Goal: Task Accomplishment & Management: Use online tool/utility

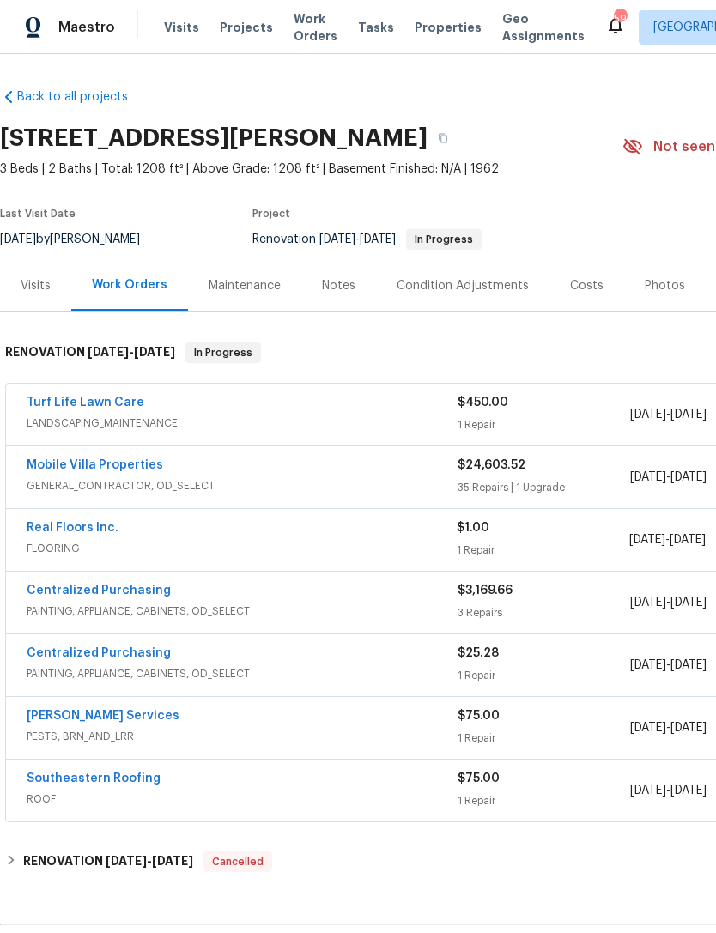
click at [139, 463] on link "Mobile Villa Properties" at bounding box center [95, 465] width 136 height 12
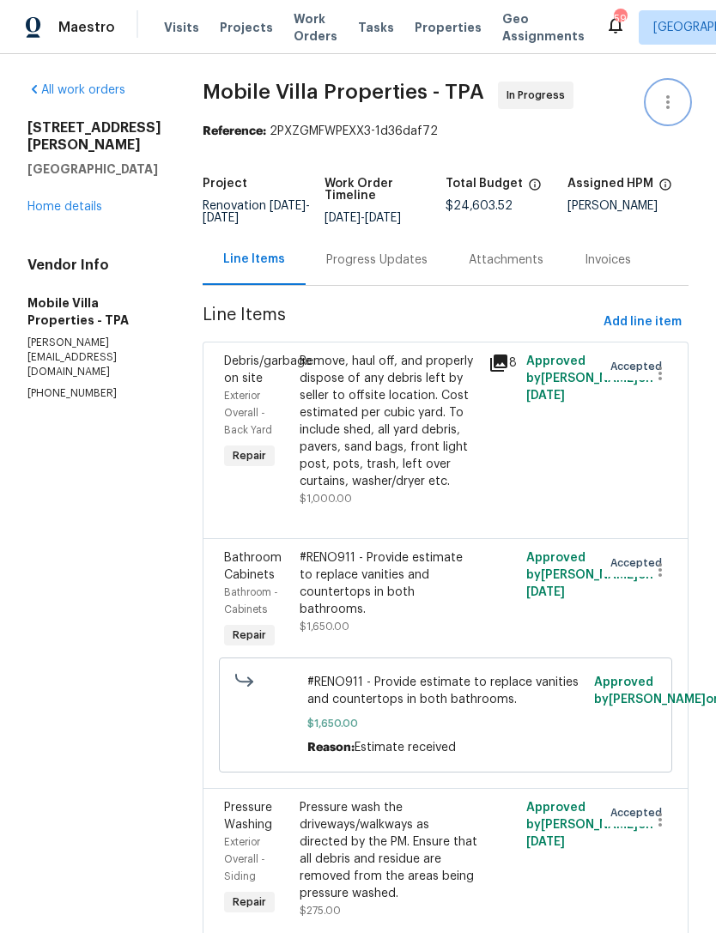
click at [668, 106] on icon "button" at bounding box center [667, 102] width 3 height 14
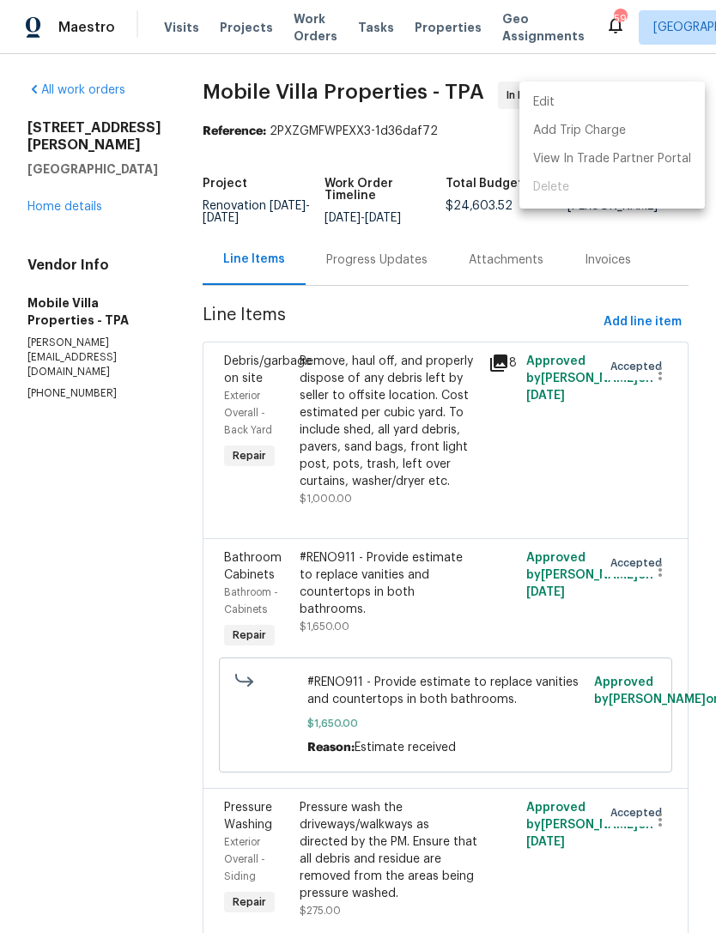
click at [637, 108] on li "Edit" at bounding box center [611, 102] width 185 height 28
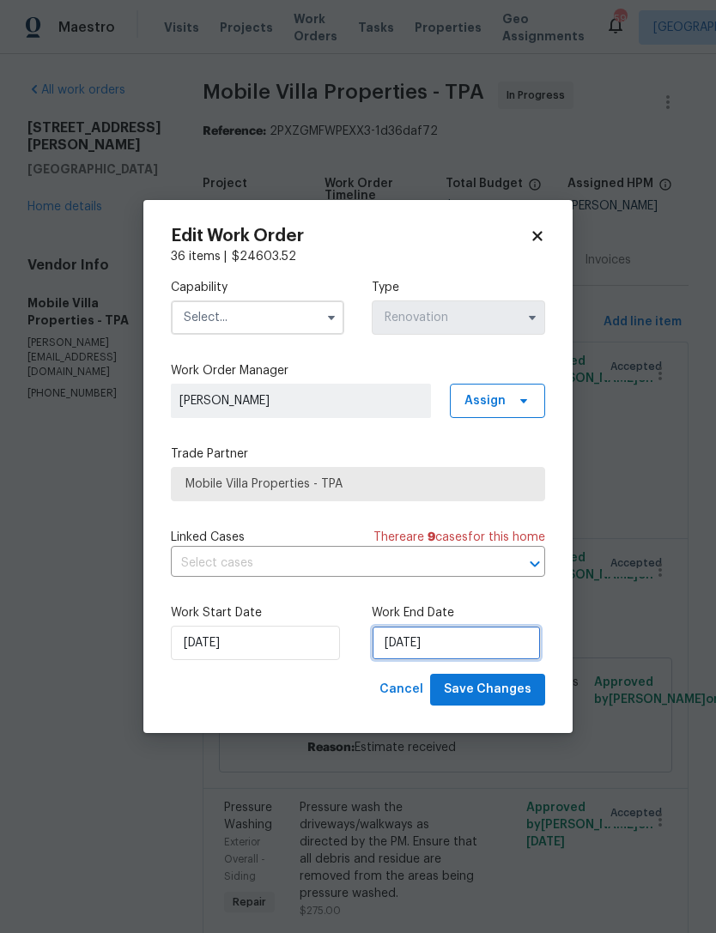
click at [438, 652] on input "[DATE]" at bounding box center [455, 642] width 169 height 34
select select "8"
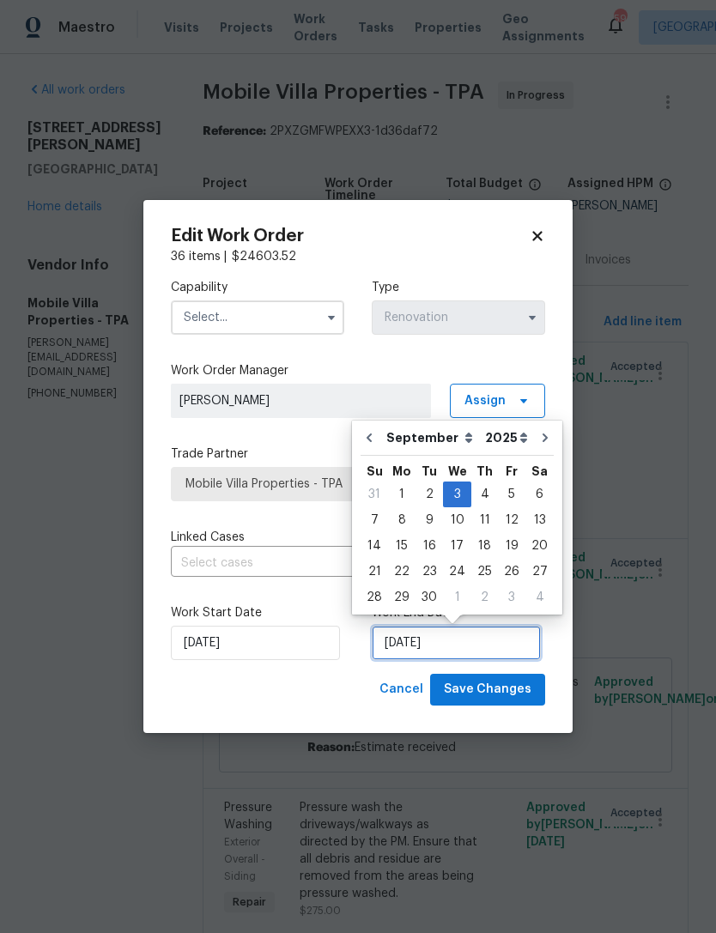
scroll to position [32, 0]
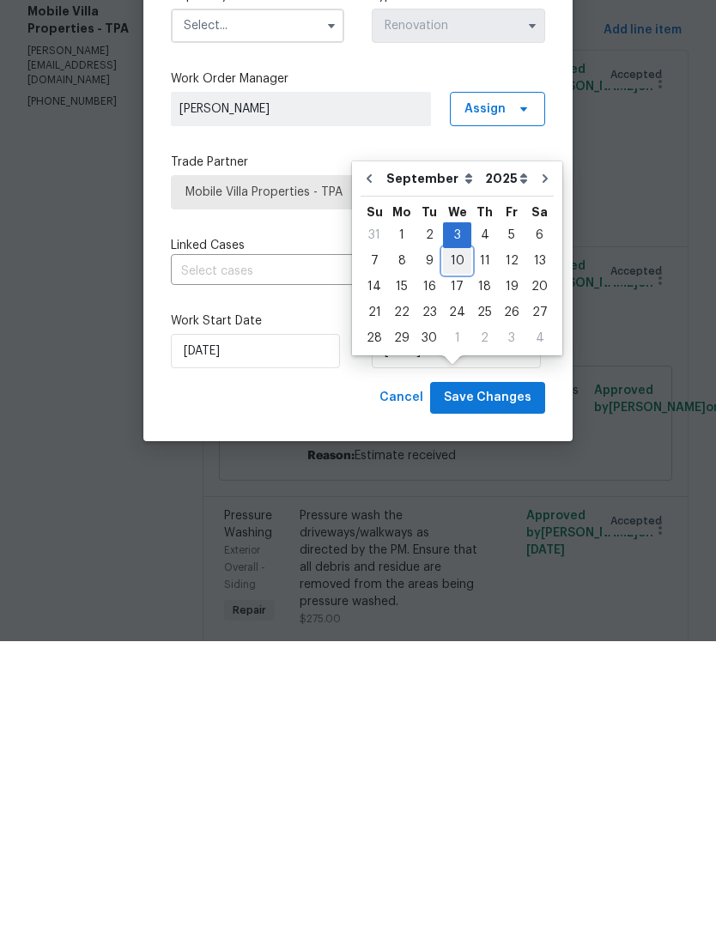
click at [450, 540] on div "10" at bounding box center [457, 552] width 28 height 24
type input "[DATE]"
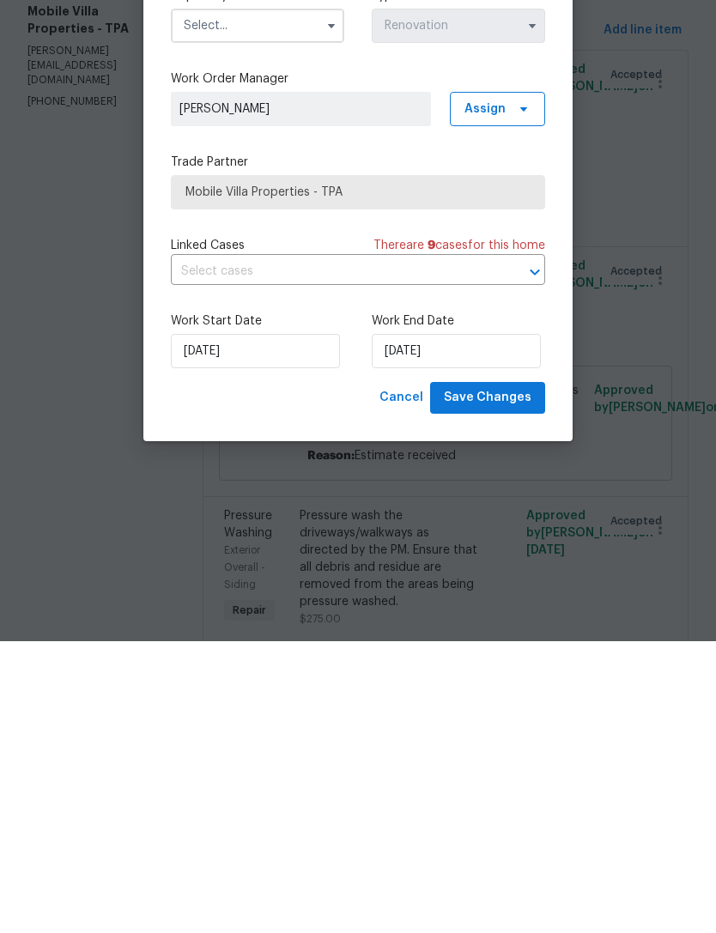
scroll to position [55, 0]
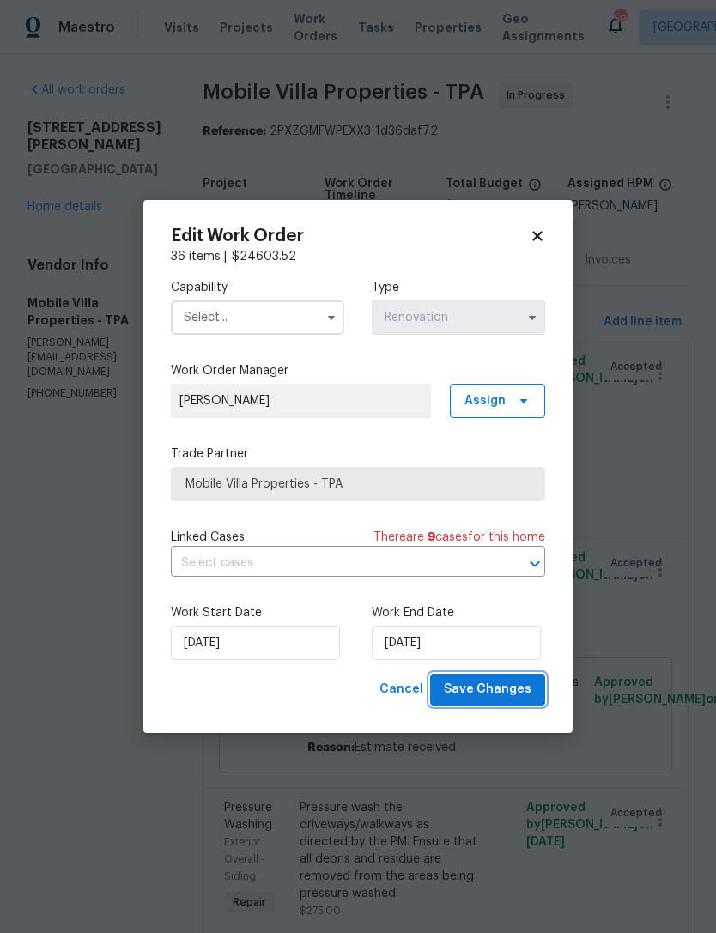
click at [499, 692] on span "Save Changes" at bounding box center [488, 689] width 88 height 21
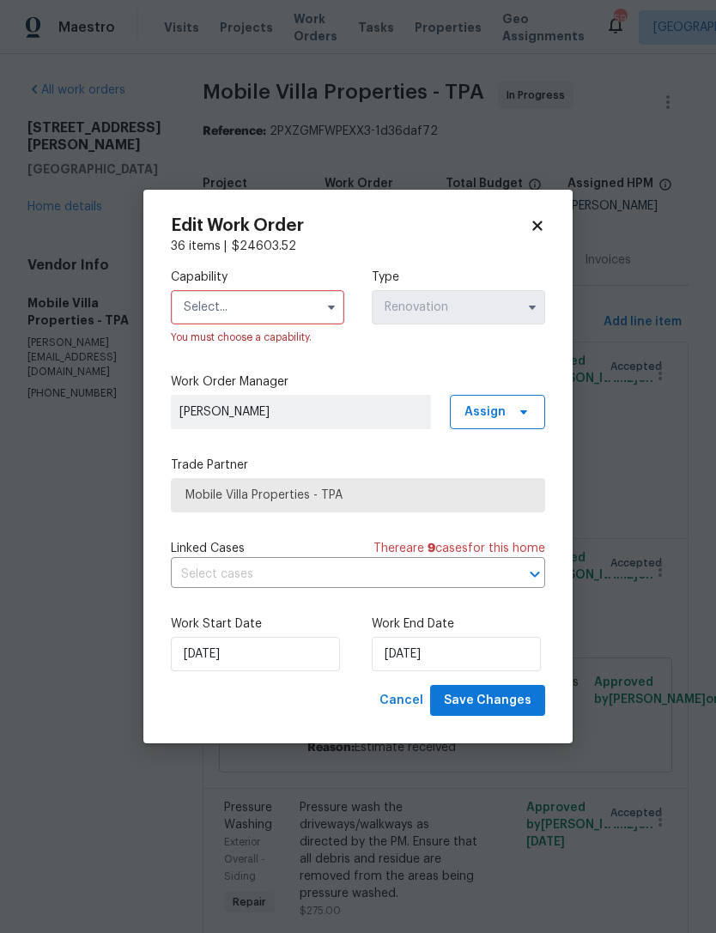
click at [335, 309] on icon "button" at bounding box center [331, 307] width 14 height 14
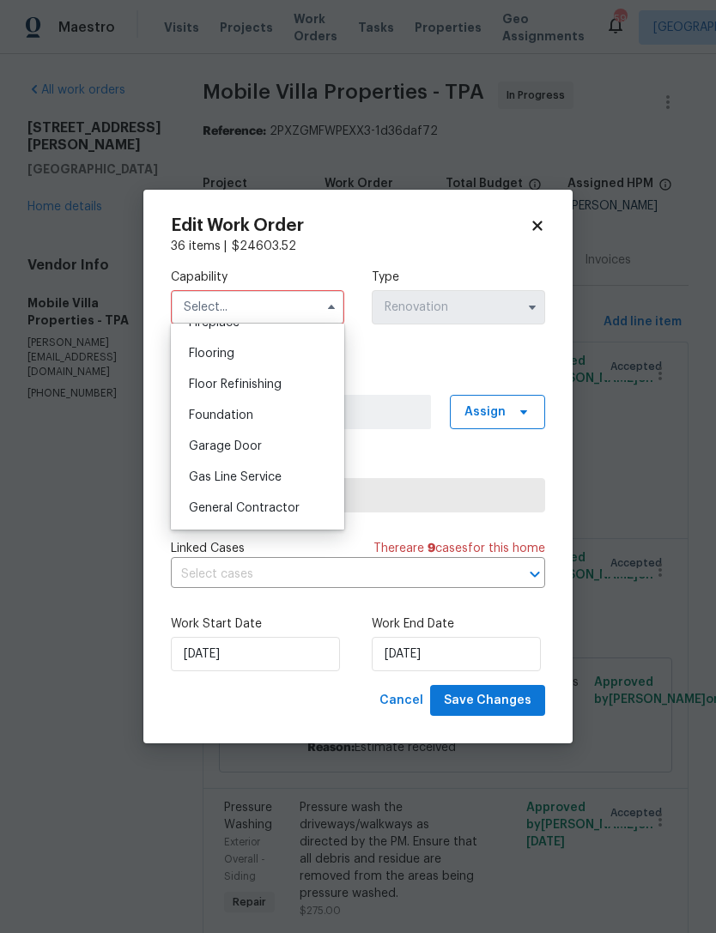
scroll to position [671, 0]
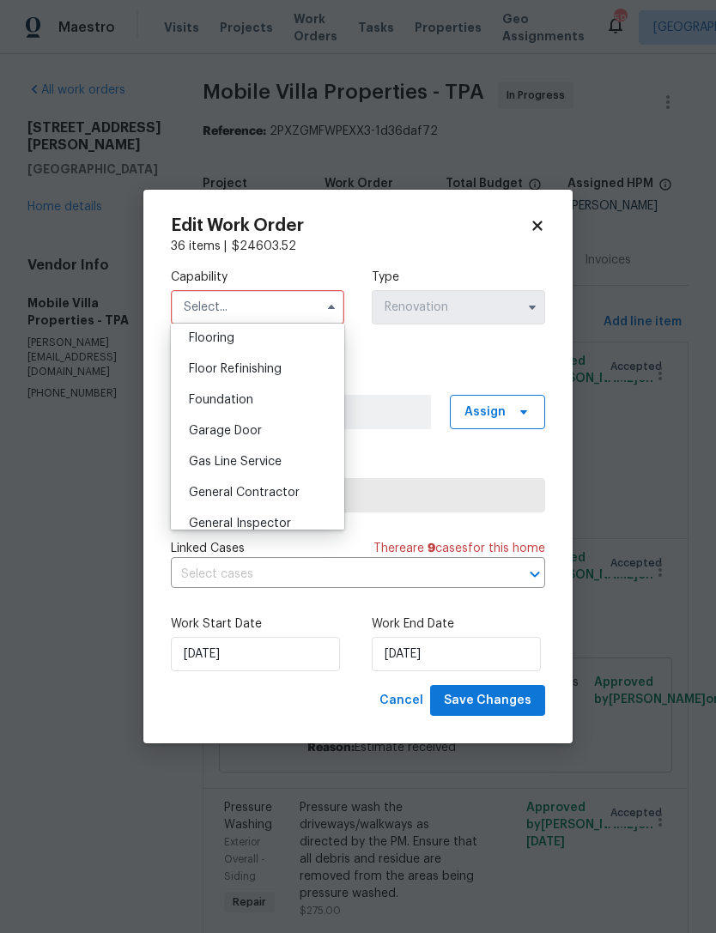
click at [299, 496] on div "General Contractor" at bounding box center [257, 492] width 165 height 31
type input "General Contractor"
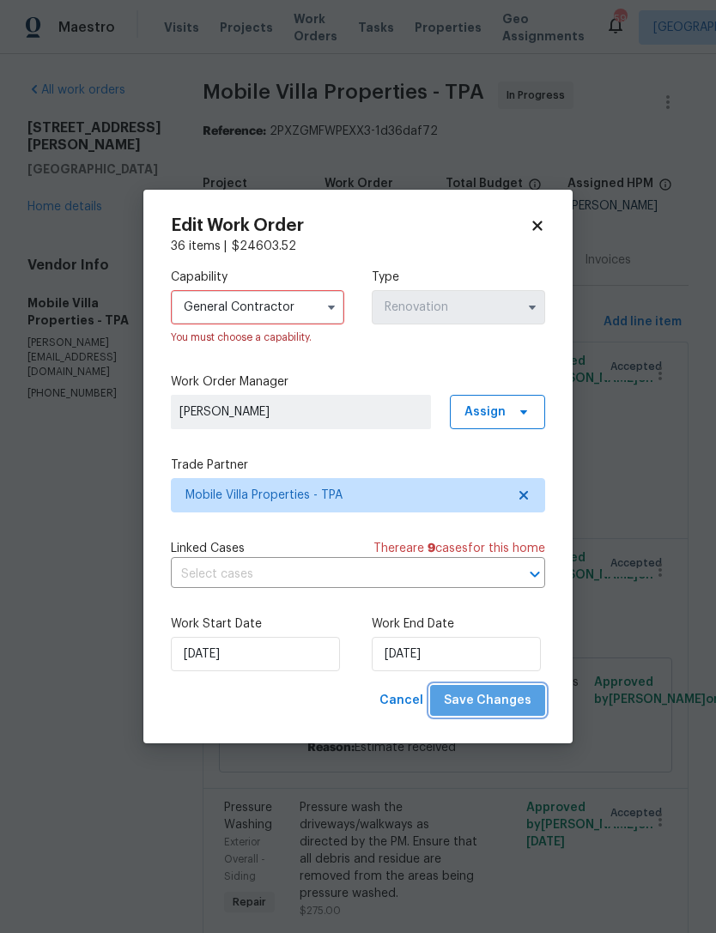
click at [508, 713] on button "Save Changes" at bounding box center [487, 701] width 115 height 32
